Goal: Find specific page/section: Find specific page/section

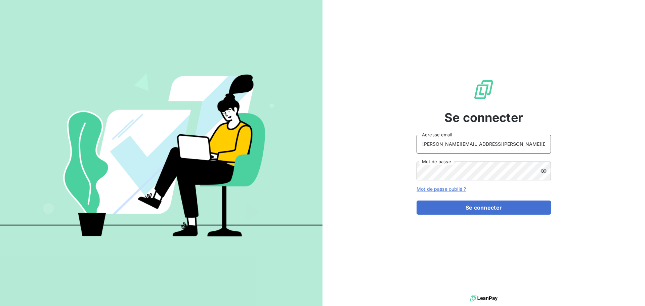
drag, startPoint x: 483, startPoint y: 138, endPoint x: 488, endPoint y: 152, distance: 14.9
click at [483, 138] on input "raimundo@serpe.fr" at bounding box center [483, 144] width 134 height 19
type input "recouvrement@serpe.fr"
click at [470, 207] on button "Se connecter" at bounding box center [483, 208] width 134 height 14
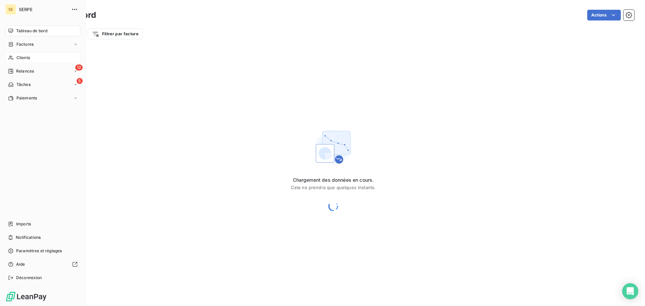
click at [29, 56] on span "Clients" at bounding box center [22, 58] width 13 height 6
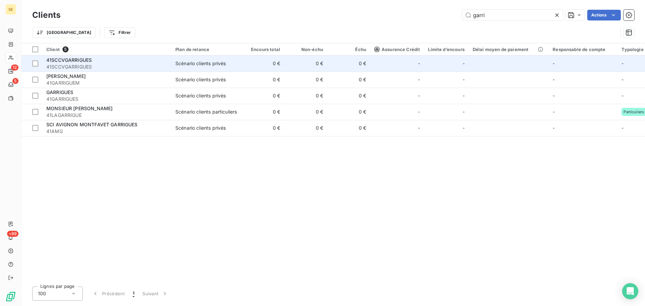
type input "garri"
click at [75, 66] on span "41SCCVGARRIGUES" at bounding box center [106, 66] width 121 height 7
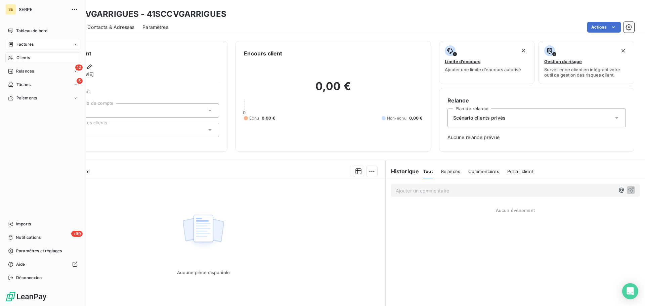
click at [33, 43] on span "Factures" at bounding box center [24, 44] width 17 height 6
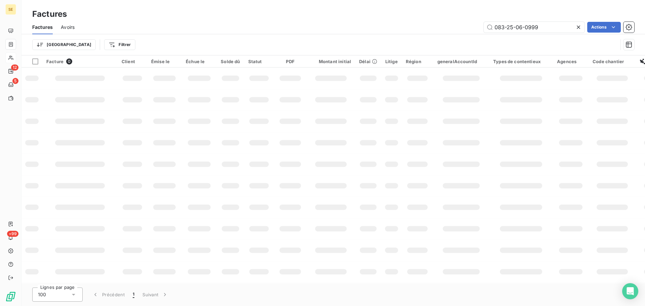
drag, startPoint x: 556, startPoint y: 27, endPoint x: 451, endPoint y: 26, distance: 104.8
click at [451, 26] on div "083-25-06-0999 Actions" at bounding box center [358, 27] width 551 height 11
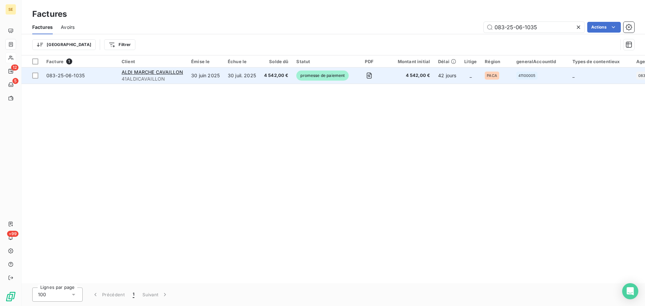
type input "083-25-06-1035"
click at [66, 75] on span "083-25-06-1035" at bounding box center [65, 76] width 38 height 6
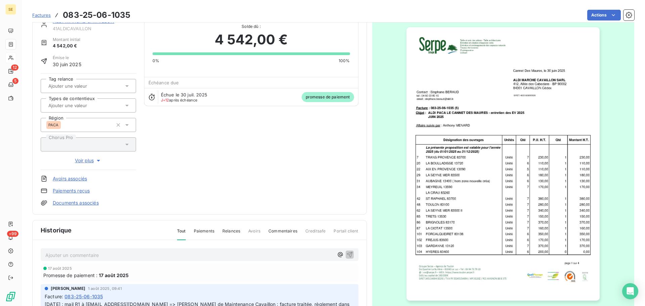
scroll to position [68, 0]
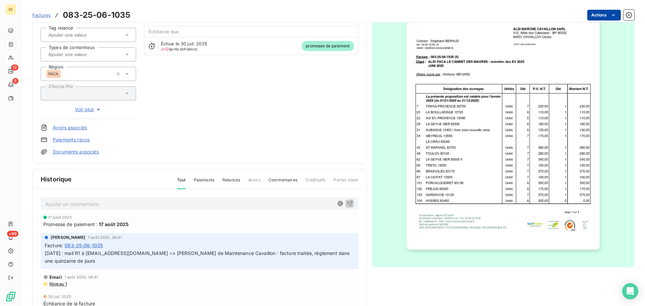
click at [596, 14] on html "SE 12 5 +99 Factures 083-25-06-1035 Actions ALDI MARCHE CAVAILLON 41ALDICAVAILL…" at bounding box center [322, 153] width 645 height 306
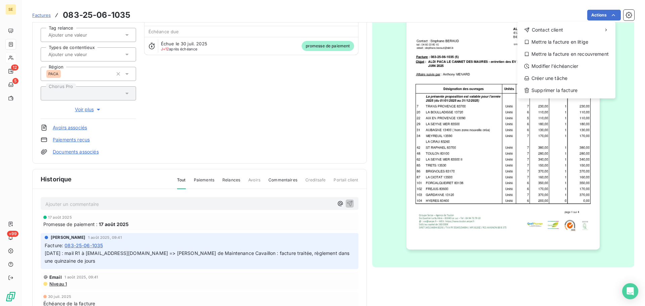
click at [303, 252] on html "SE 12 5 +99 Factures 083-25-06-1035 Actions Contact client Mettre la facture en…" at bounding box center [322, 153] width 645 height 306
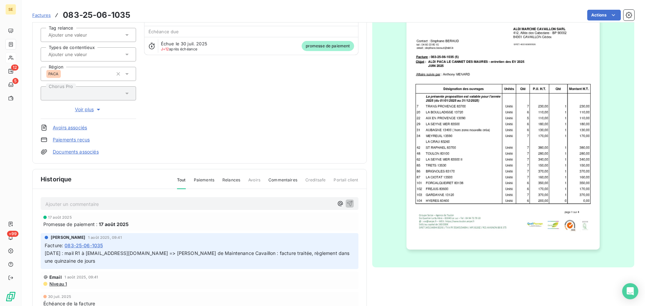
click at [262, 259] on p "01/08/25 : mail R1 à maintenance-cav@aldi.fr => appel de Maintenance Cavaillon …" at bounding box center [200, 257] width 310 height 15
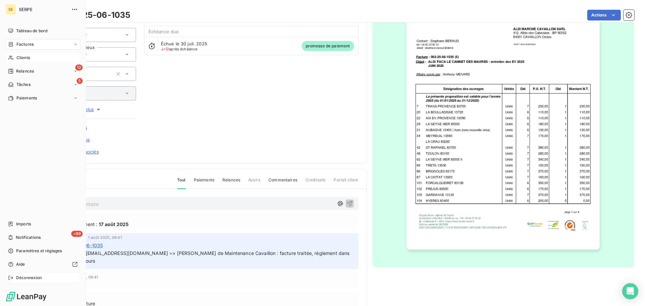
click at [24, 277] on span "Déconnexion" at bounding box center [29, 278] width 26 height 6
